Goal: Register for event/course

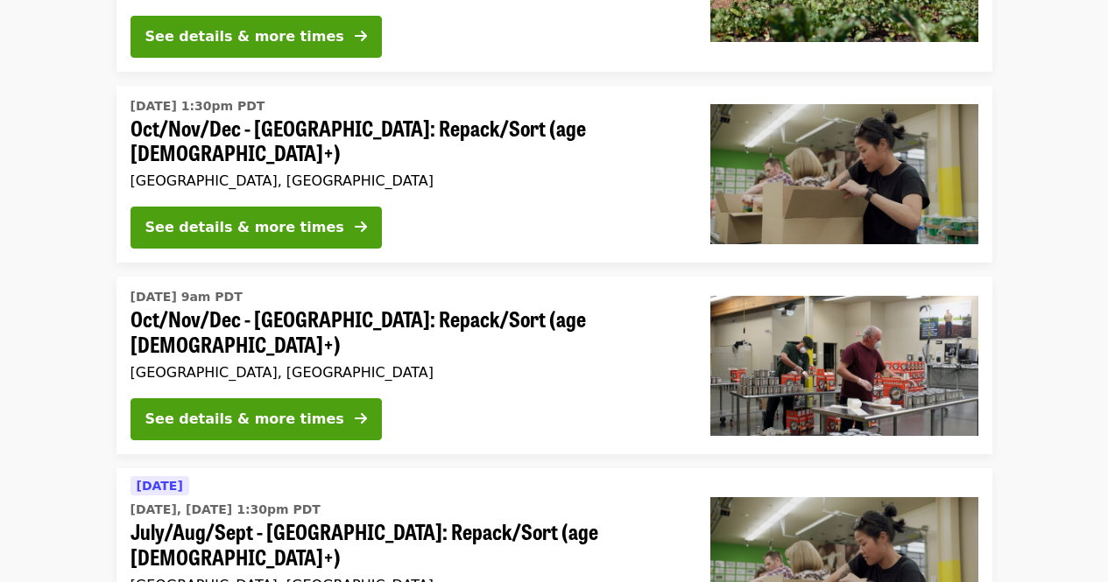
scroll to position [438, 0]
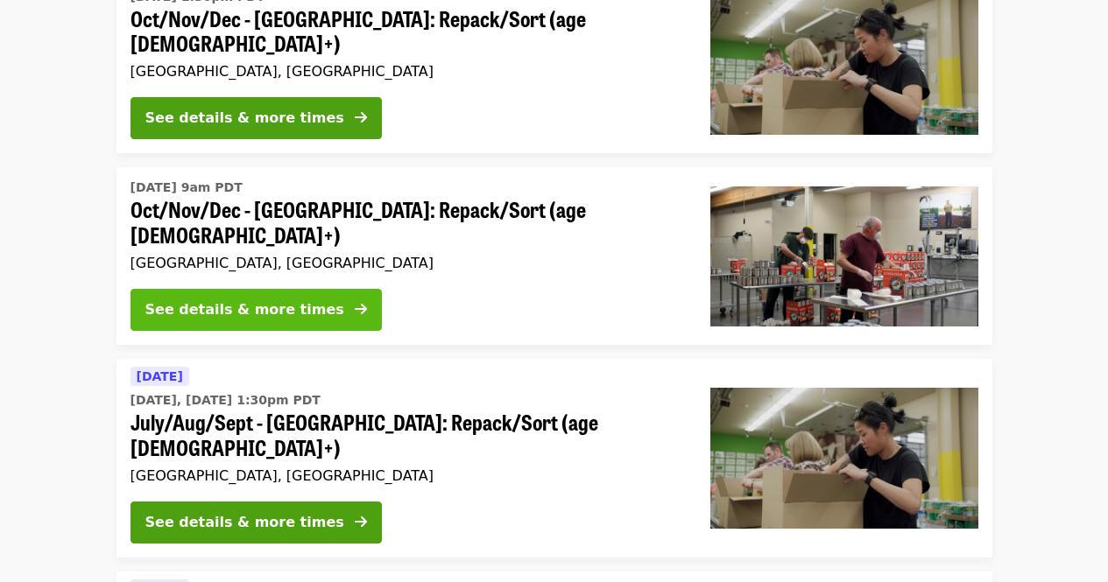
click at [229, 300] on div "See details & more times" at bounding box center [244, 310] width 199 height 21
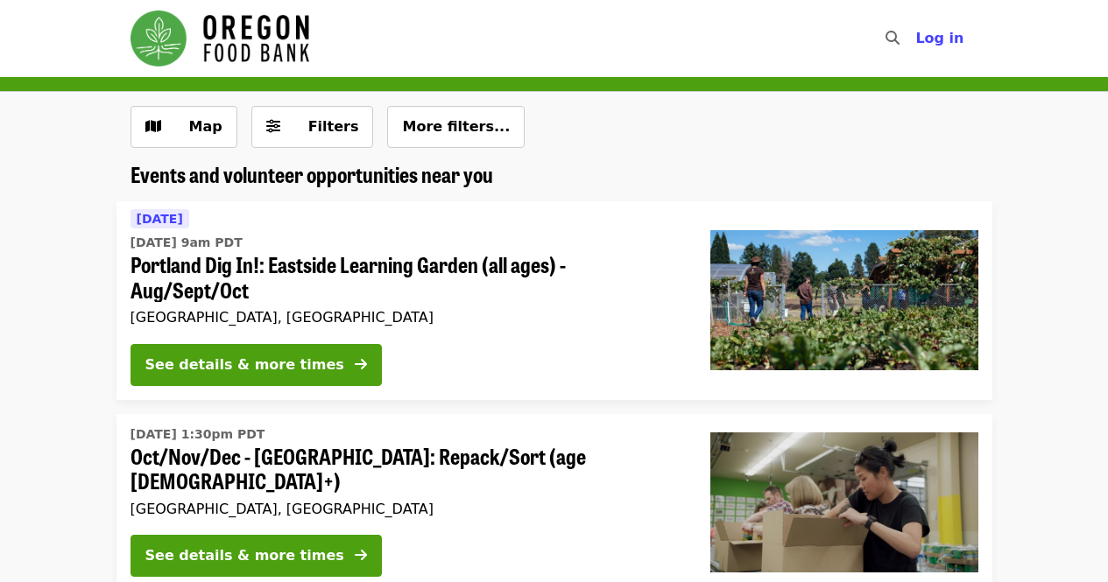
scroll to position [438, 0]
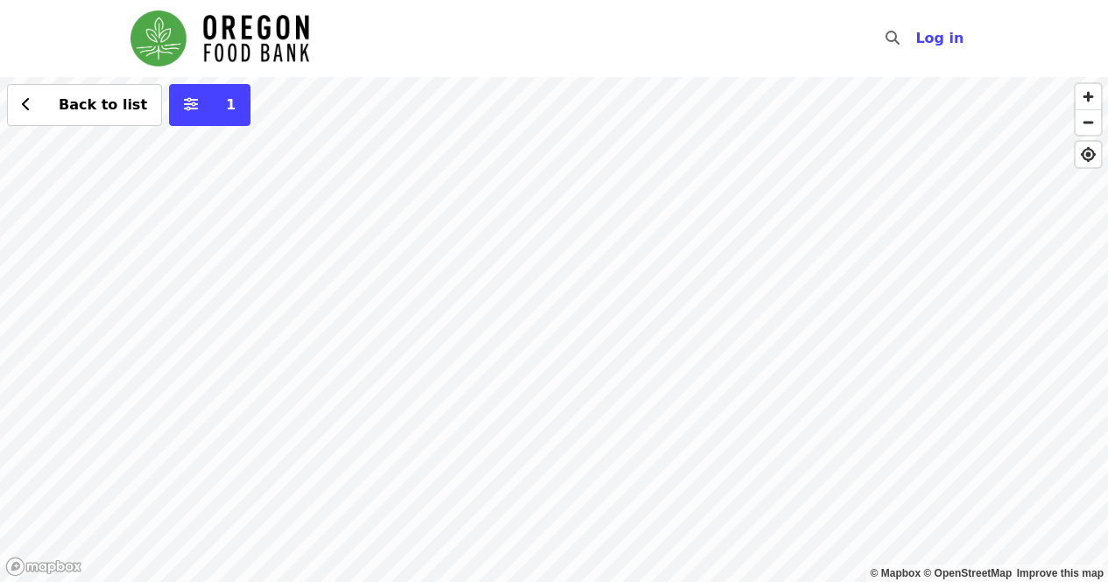
click at [645, 430] on div "Back to list 1" at bounding box center [554, 329] width 1108 height 505
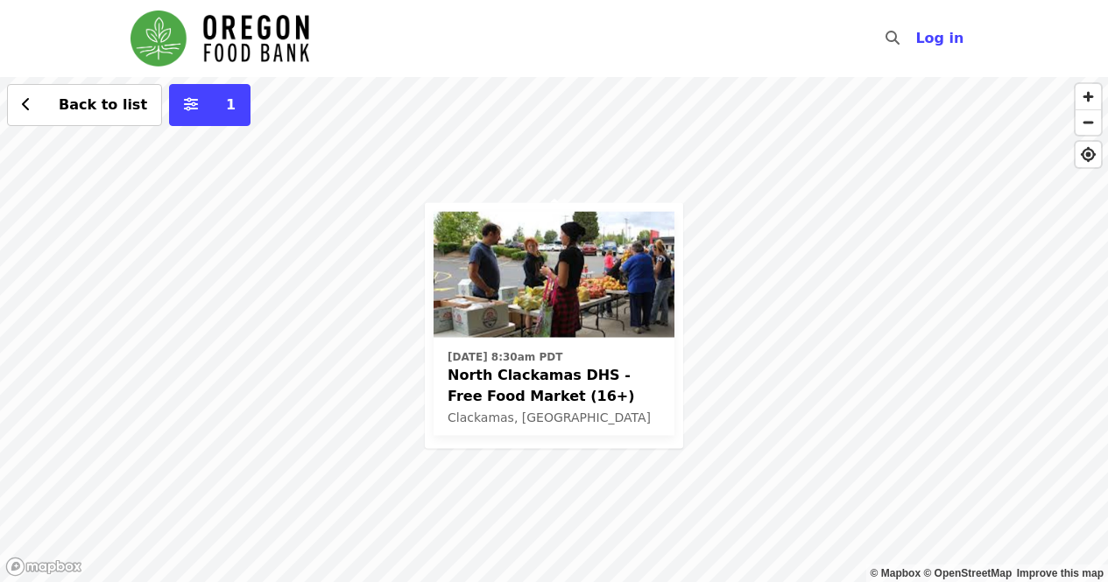
click at [521, 391] on span "North Clackamas DHS - Free Food Market (16+)" at bounding box center [554, 385] width 213 height 42
click at [742, 260] on div "Thu, Oct 9 @ 8:30am PDT North Clackamas DHS - Free Food Market (16+) Clackamas,…" at bounding box center [554, 329] width 1108 height 505
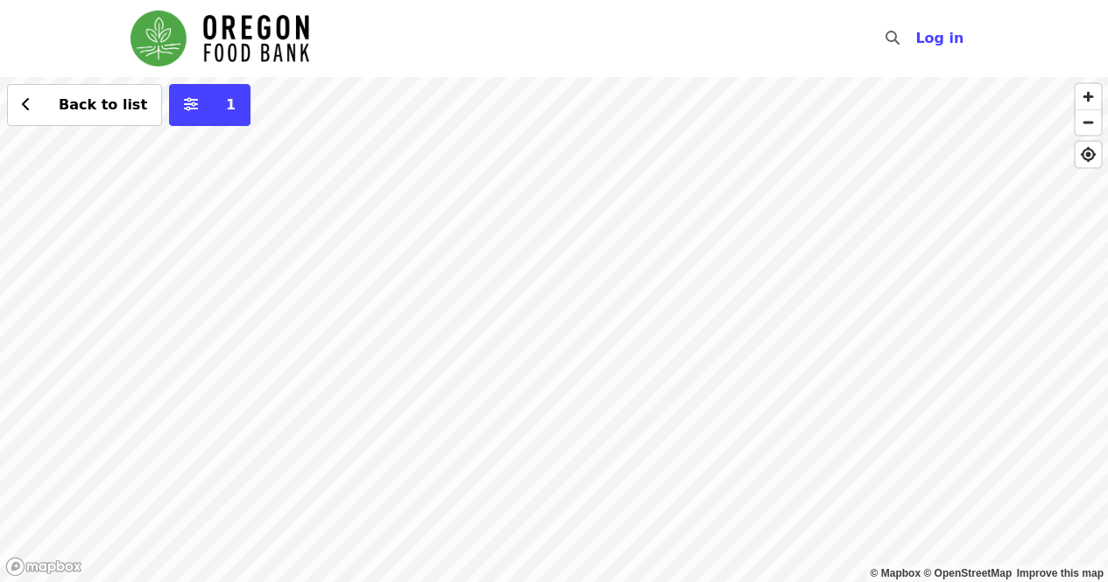
click at [550, 90] on div "Back to list 1" at bounding box center [554, 329] width 1108 height 505
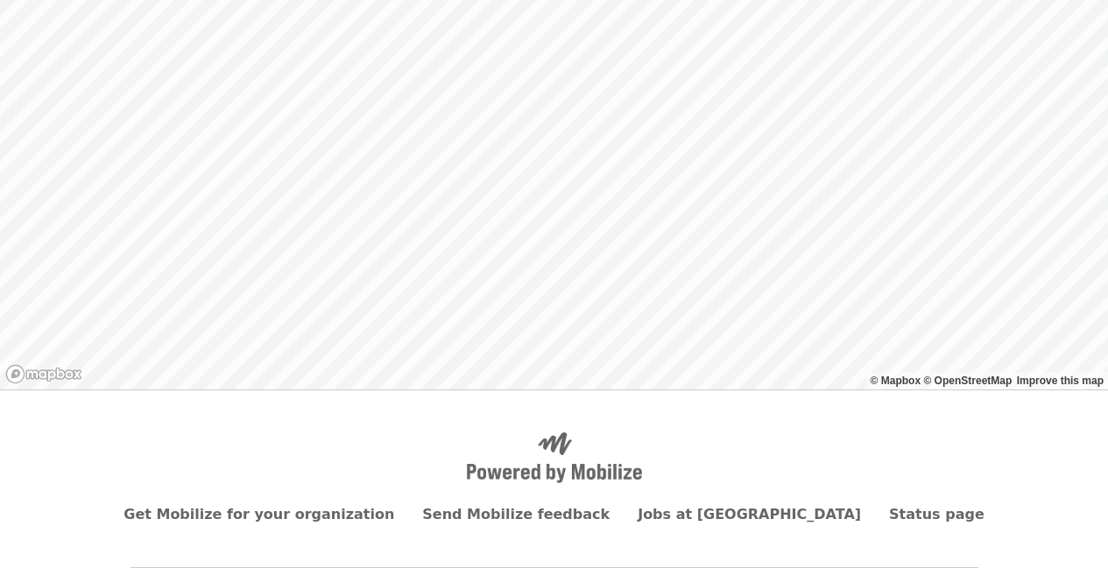
scroll to position [194, 0]
drag, startPoint x: 865, startPoint y: 328, endPoint x: 835, endPoint y: 122, distance: 208.8
click at [835, 122] on div "Back to list 1" at bounding box center [554, 135] width 1108 height 505
drag, startPoint x: 798, startPoint y: 158, endPoint x: 817, endPoint y: 403, distance: 246.0
click at [817, 403] on div "Skip to content ​ Log in © Mapbox © OpenStreetMap Improve this map Back to list…" at bounding box center [554, 209] width 1108 height 807
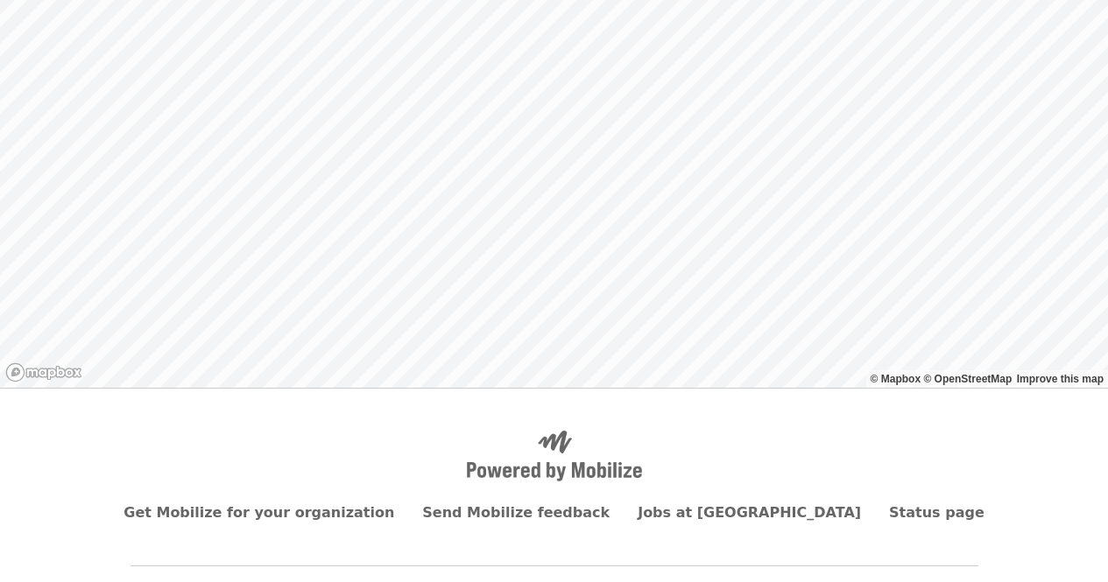
drag, startPoint x: 864, startPoint y: 121, endPoint x: 783, endPoint y: 276, distance: 175.1
click at [783, 276] on div "Back to list 1" at bounding box center [554, 135] width 1108 height 505
click at [499, 74] on div "Back to list 1" at bounding box center [554, 135] width 1108 height 505
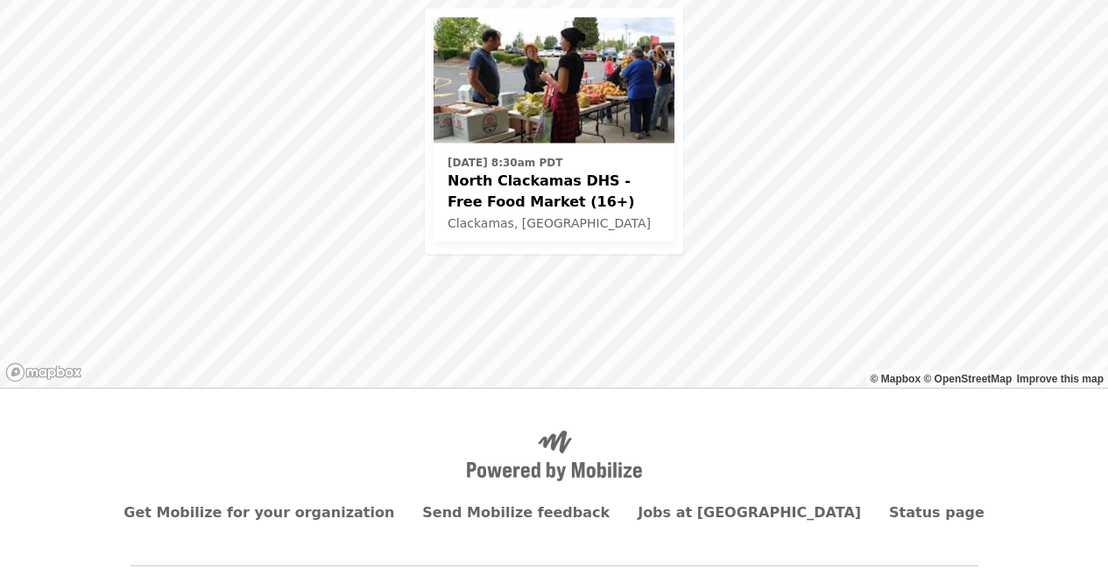
click at [569, 175] on span "North Clackamas DHS - Free Food Market (16+)" at bounding box center [554, 191] width 213 height 42
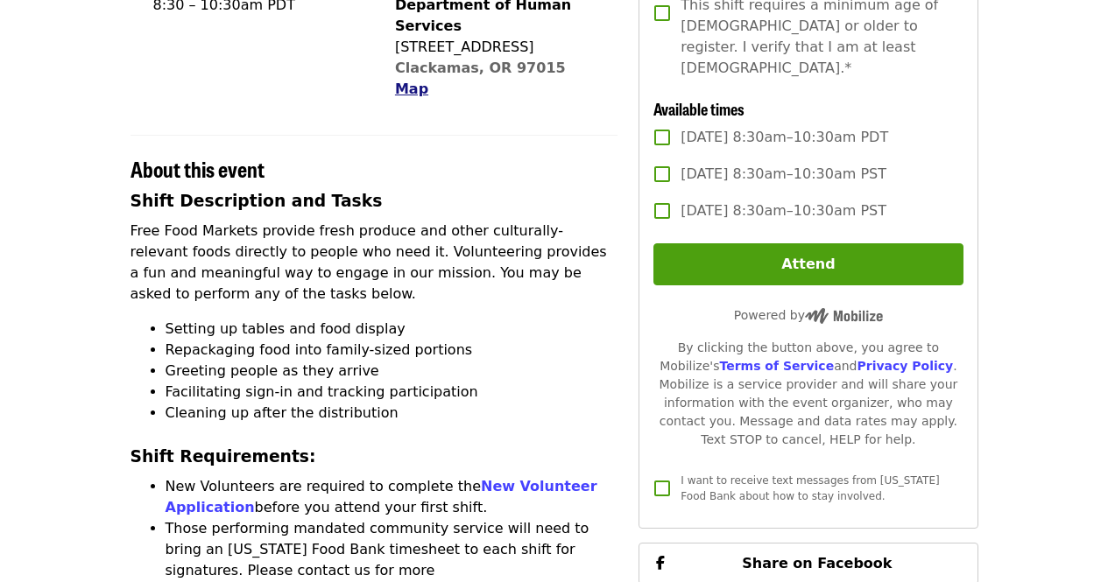
scroll to position [525, 0]
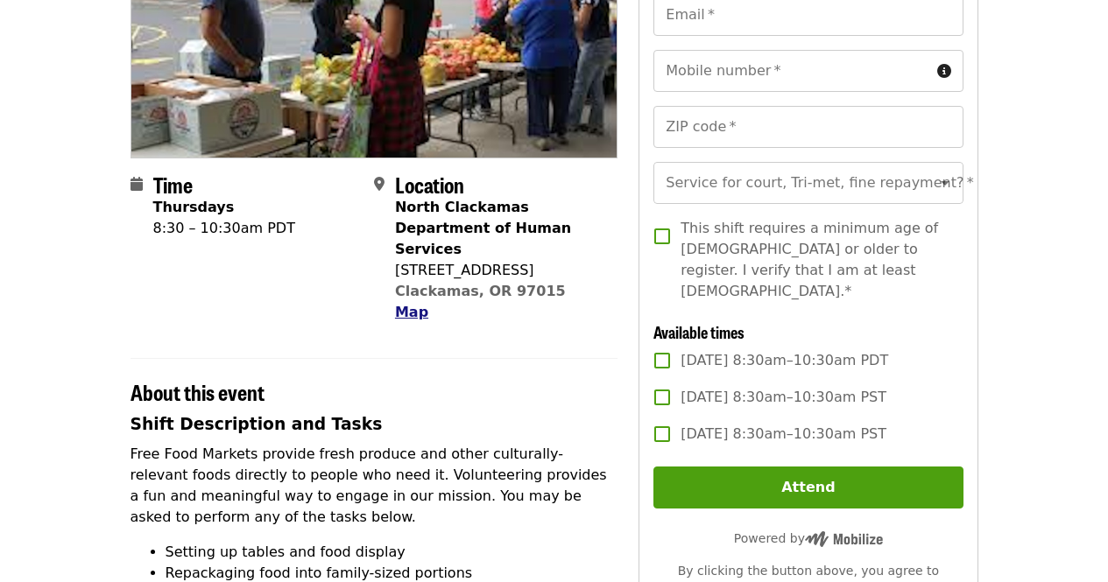
click at [410, 304] on span "Map" at bounding box center [411, 312] width 33 height 17
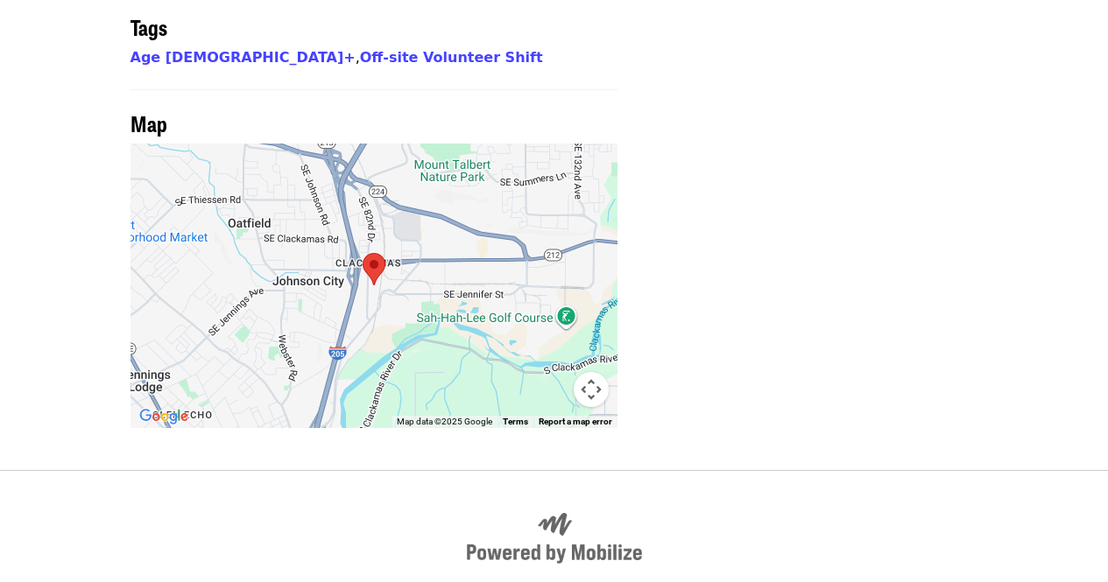
scroll to position [1593, 0]
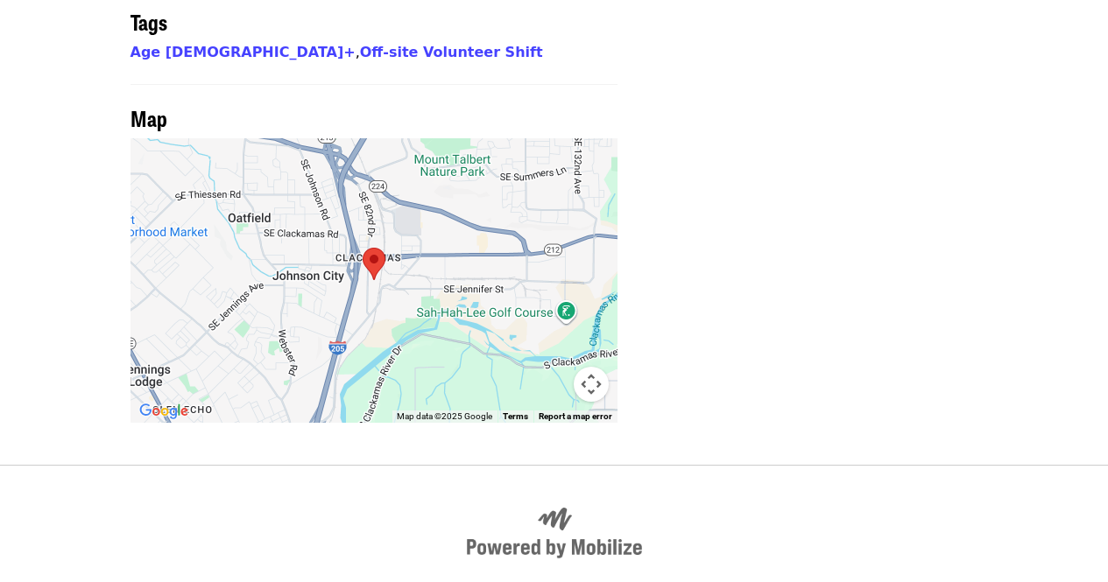
click at [382, 248] on img at bounding box center [374, 264] width 23 height 32
click at [363, 248] on area at bounding box center [363, 248] width 0 height 0
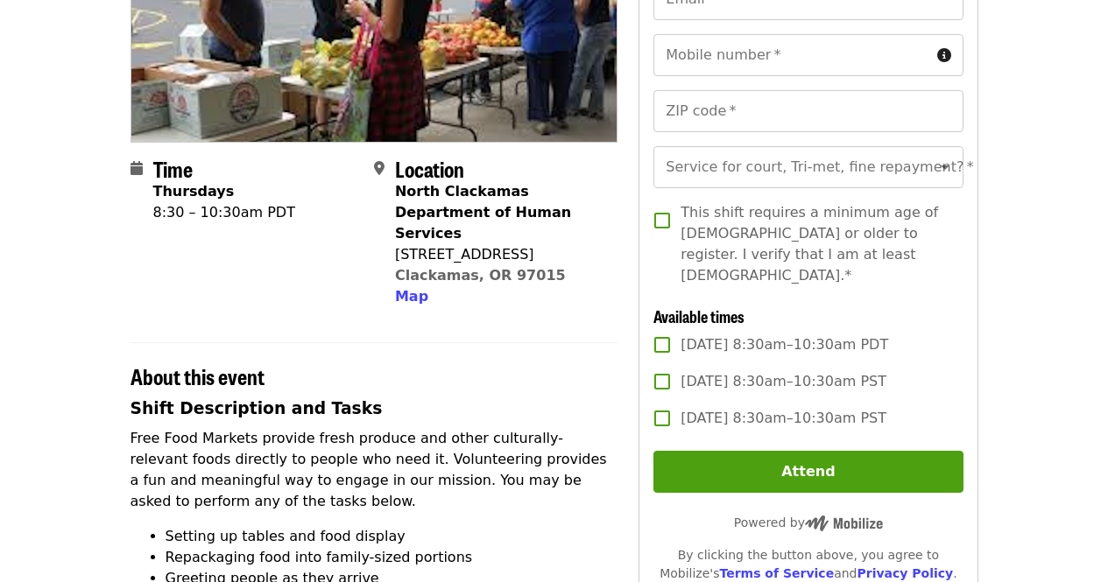
scroll to position [263, 0]
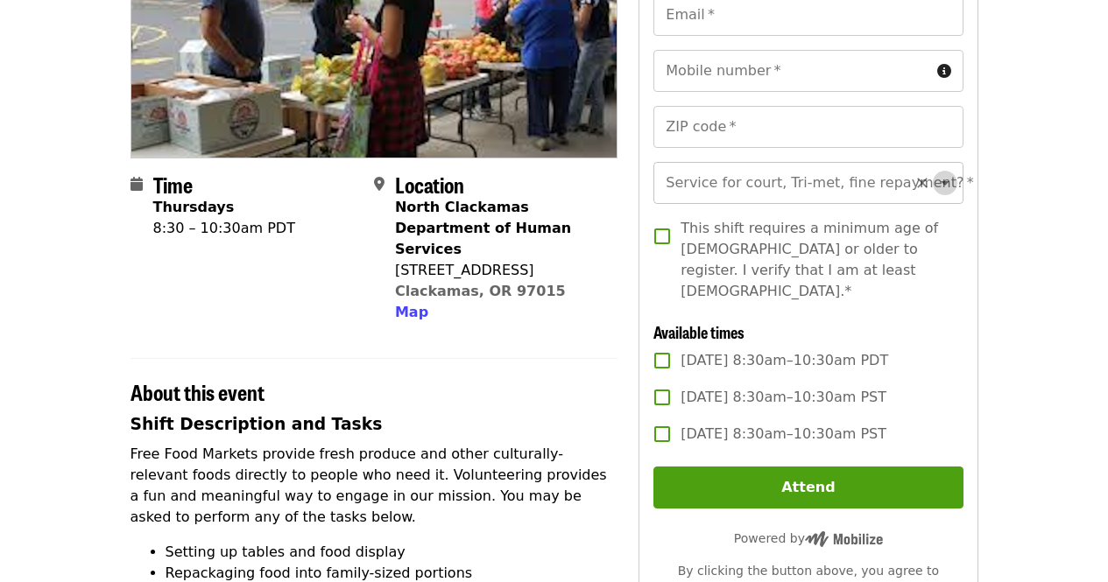
click at [934, 180] on icon "Open" at bounding box center [944, 183] width 21 height 21
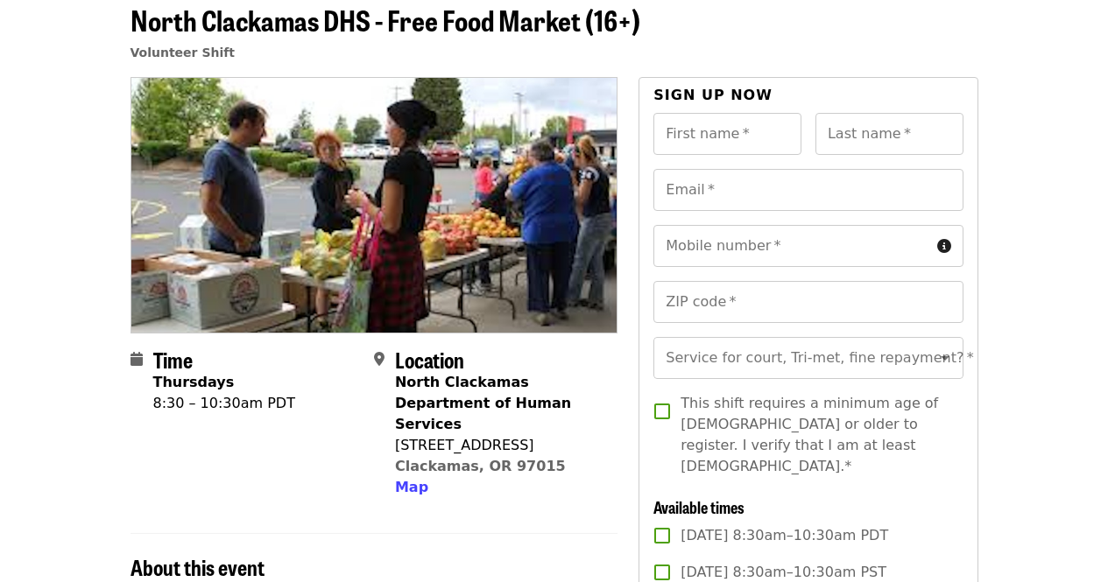
scroll to position [0, 0]
